Goal: Browse casually: Explore the website without a specific task or goal

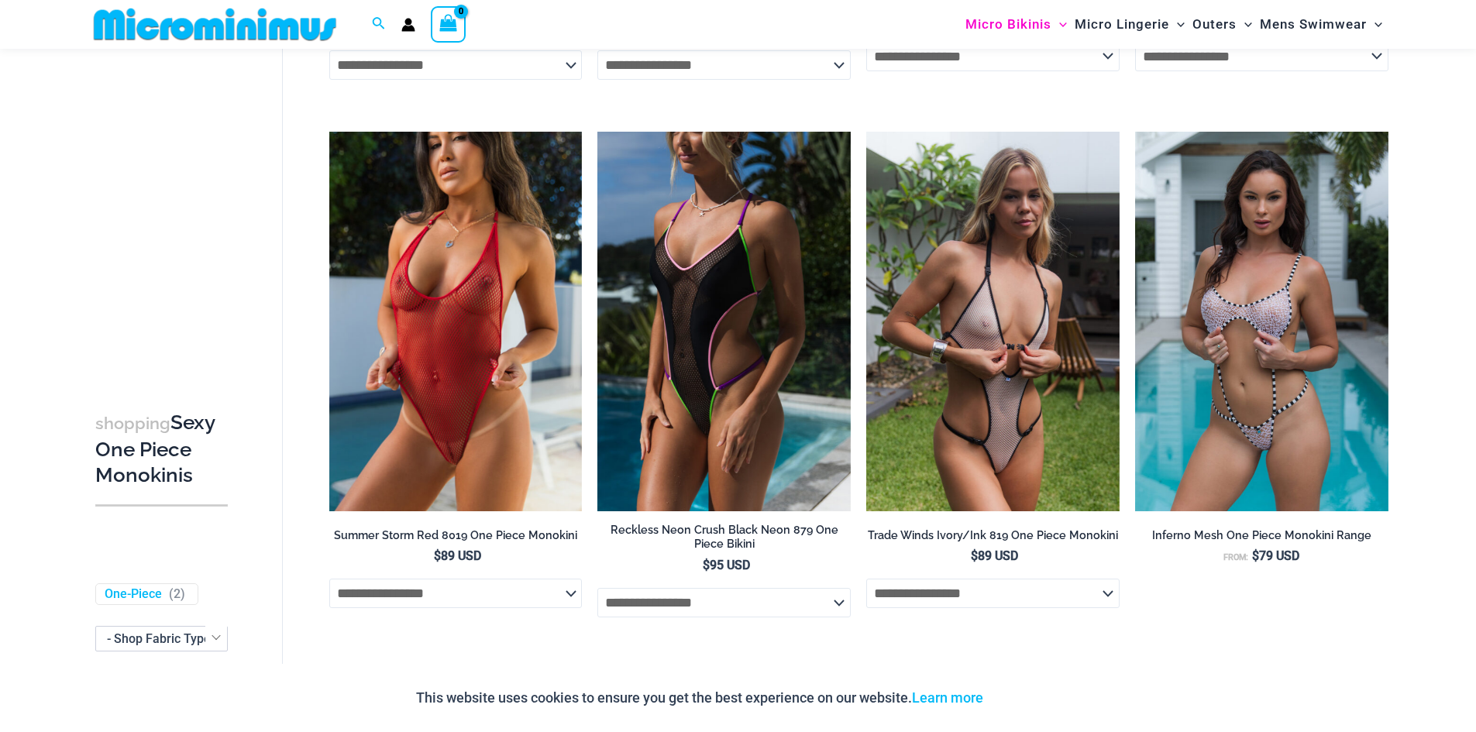
scroll to position [607, 0]
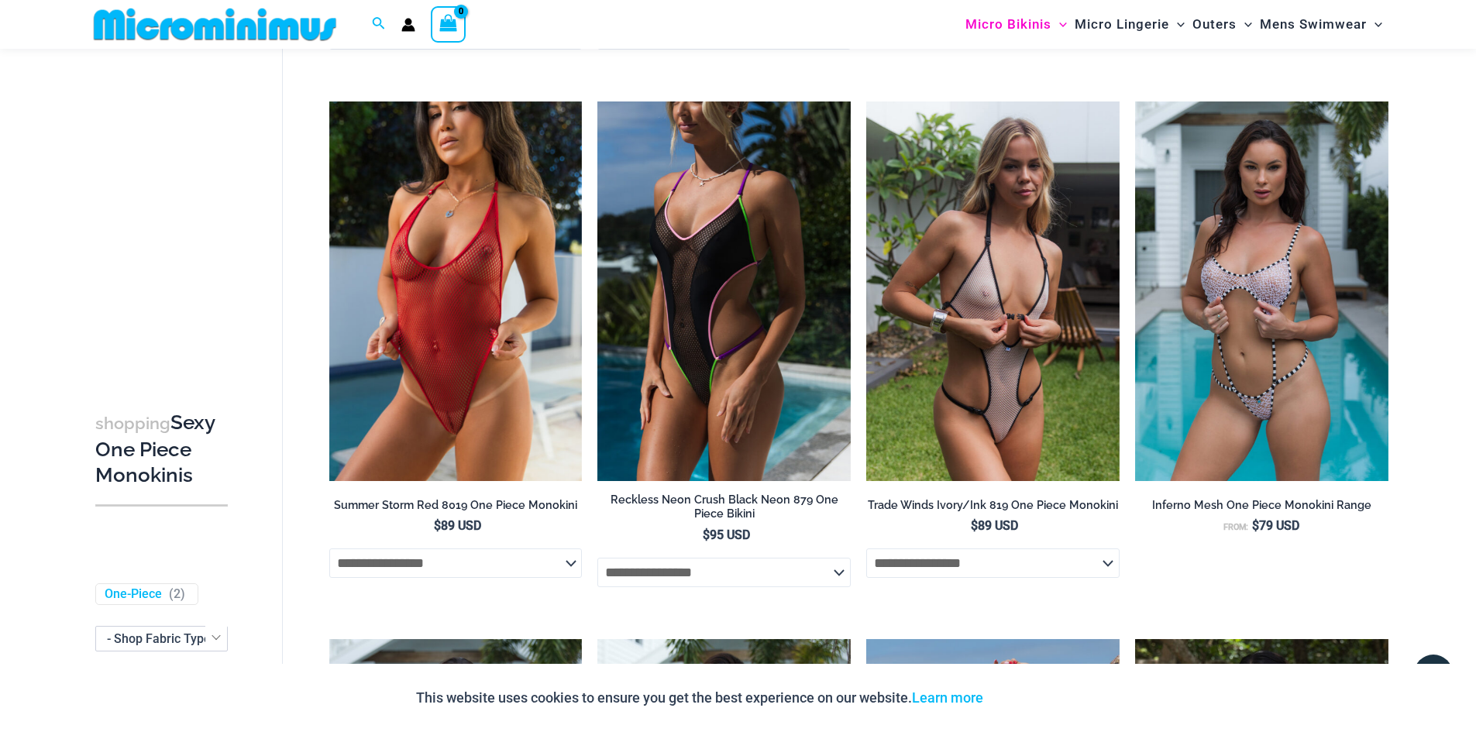
drag, startPoint x: 997, startPoint y: 310, endPoint x: 1423, endPoint y: 431, distance: 442.2
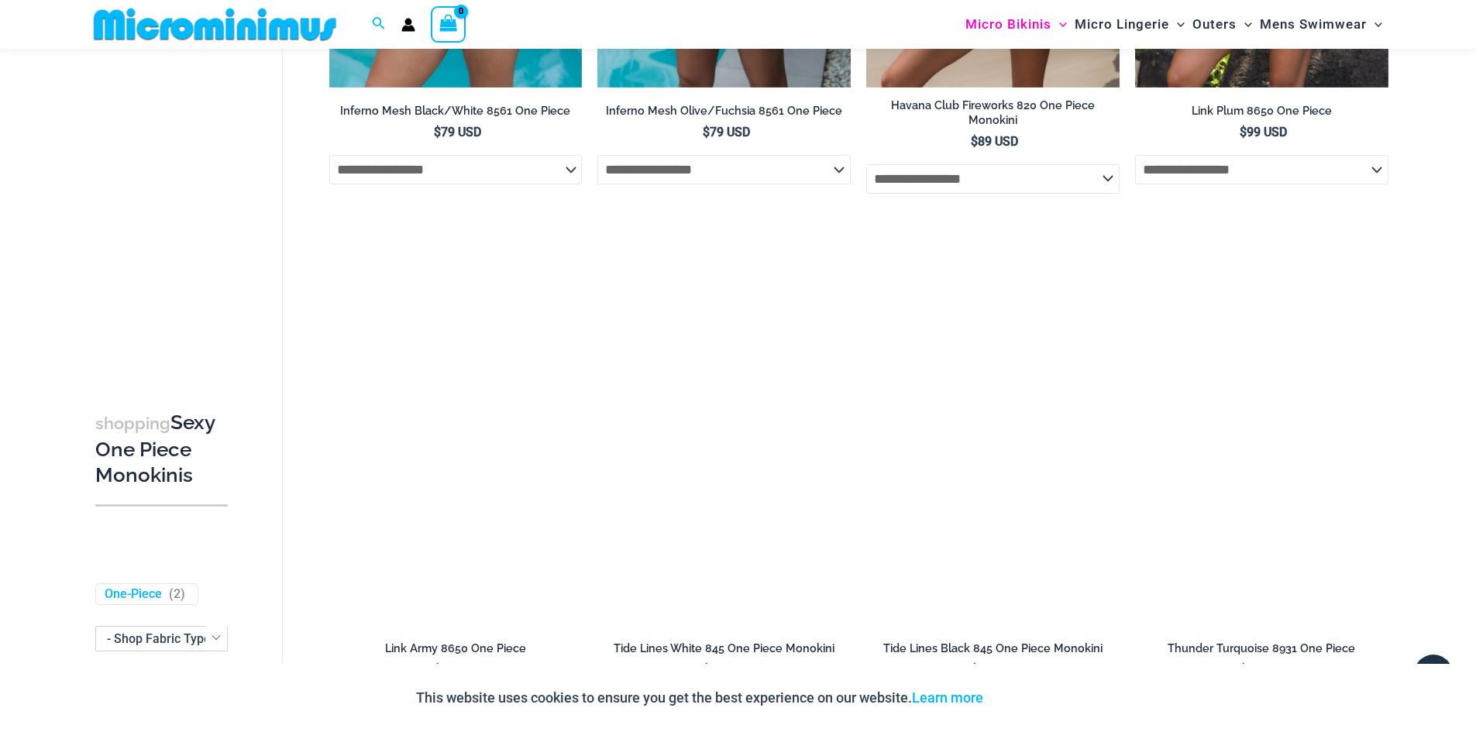
scroll to position [1615, 0]
